Goal: Communication & Community: Answer question/provide support

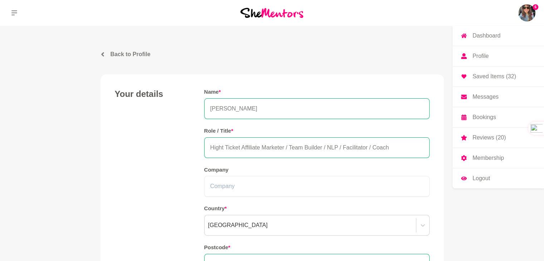
click at [491, 98] on p "Messages" at bounding box center [485, 97] width 26 height 6
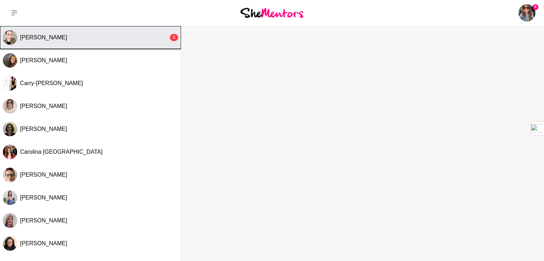
click at [88, 43] on button "[PERSON_NAME] 6" at bounding box center [90, 37] width 181 height 23
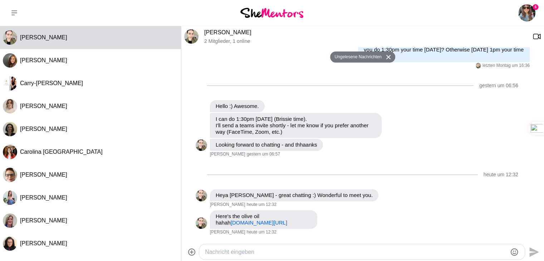
scroll to position [239, 0]
click at [236, 252] on textarea "Nachricht eingeben" at bounding box center [356, 252] width 302 height 9
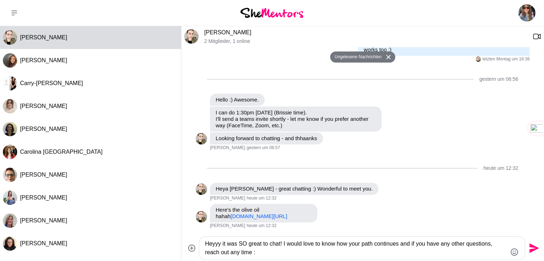
type textarea "Heyyy it was SO great to chat! I would love to know how your path continues and…"
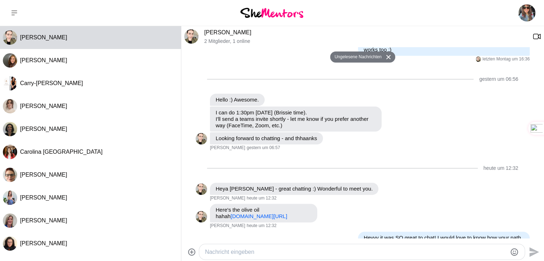
scroll to position [267, 0]
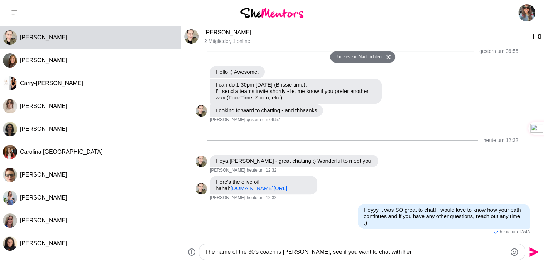
type textarea "The name of the 30's coach is [PERSON_NAME], see if you want to chat with her!"
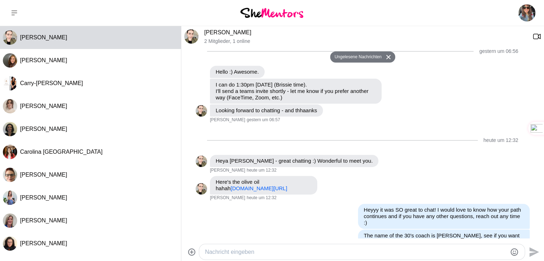
scroll to position [287, 0]
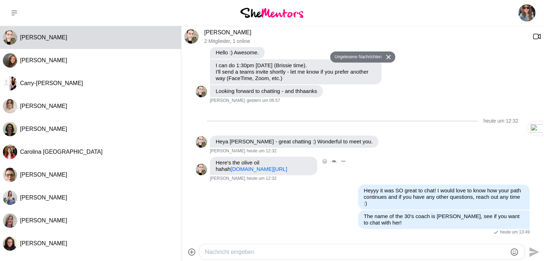
click at [236, 169] on link "[DOMAIN_NAME][URL]" at bounding box center [259, 169] width 56 height 6
